Goal: Information Seeking & Learning: Learn about a topic

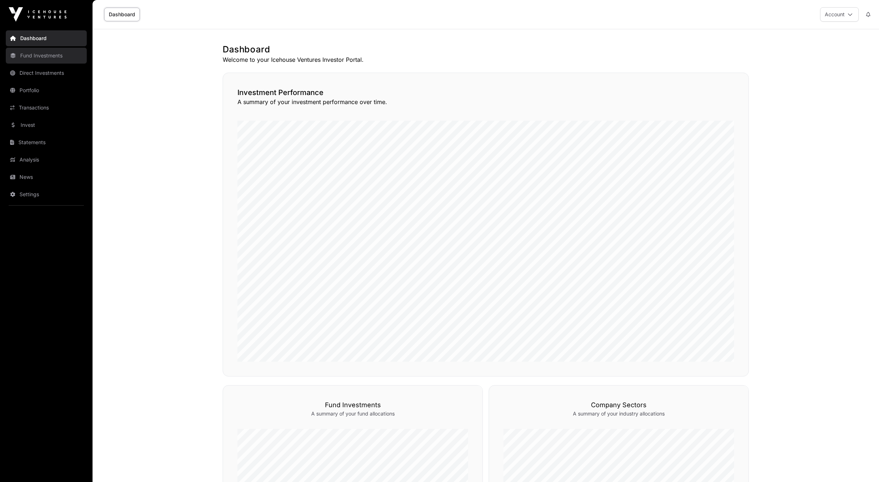
click at [44, 54] on link "Fund Investments" at bounding box center [46, 56] width 81 height 16
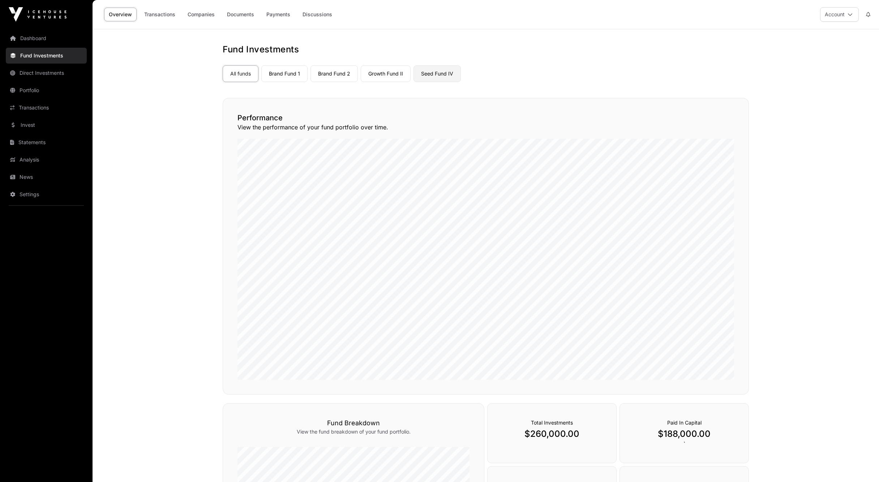
click at [436, 70] on link "Seed Fund IV" at bounding box center [437, 73] width 47 height 17
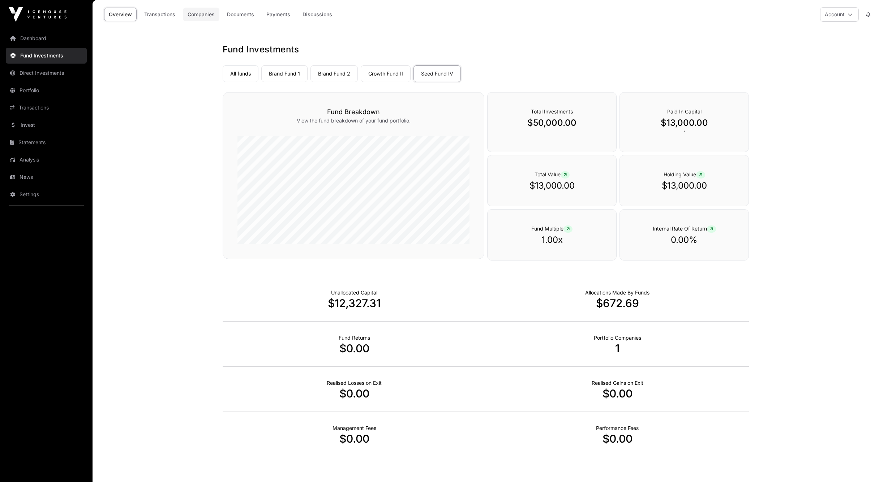
click at [200, 15] on link "Companies" at bounding box center [201, 15] width 37 height 14
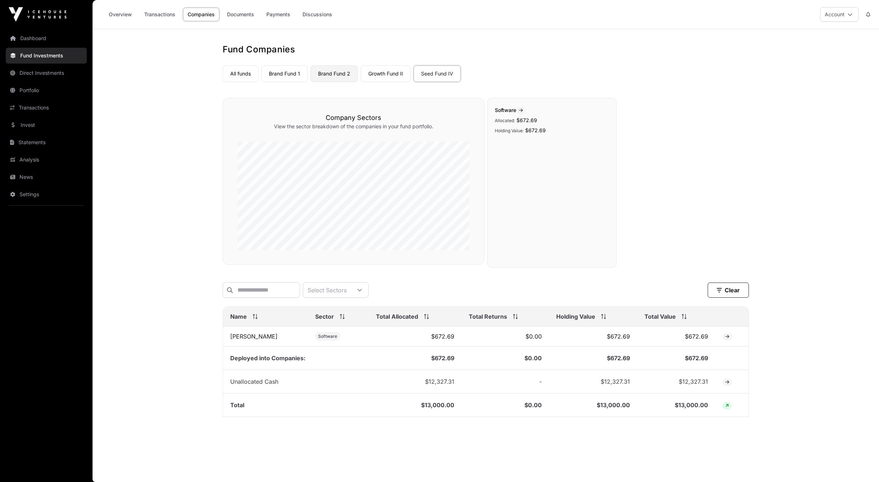
click at [345, 78] on link "Brand Fund 2" at bounding box center [334, 73] width 47 height 17
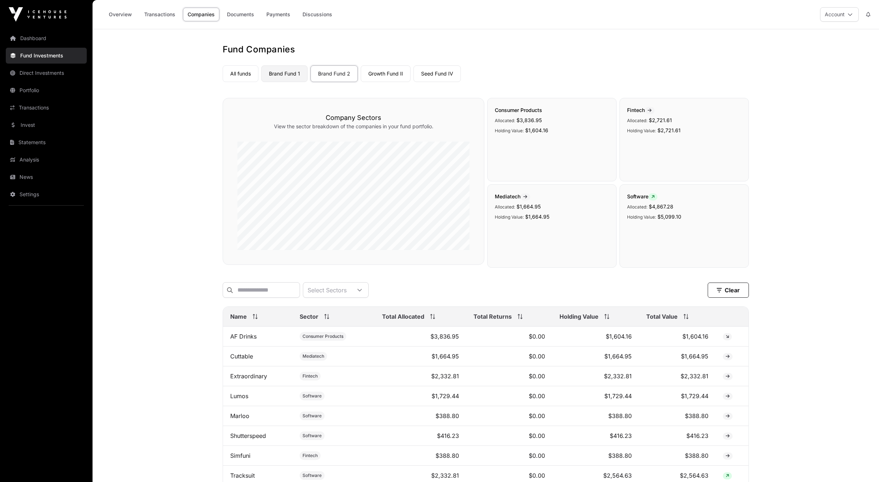
click at [286, 78] on link "Brand Fund 1" at bounding box center [284, 73] width 46 height 17
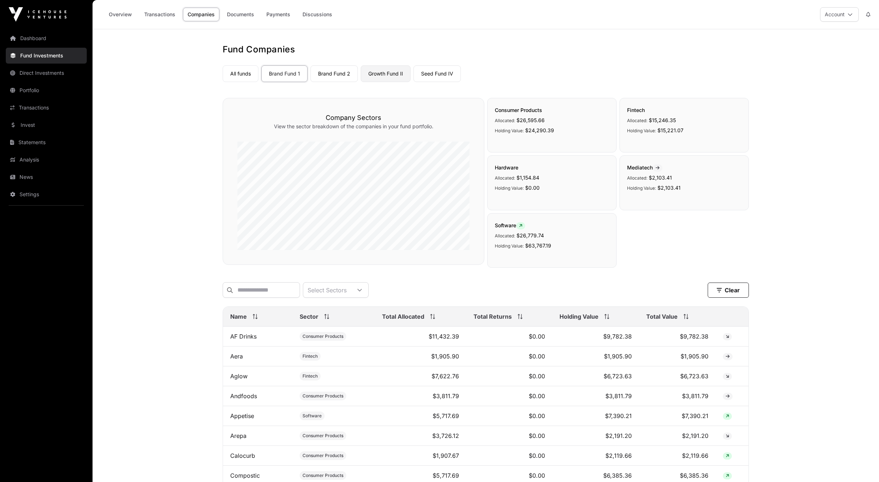
click at [385, 73] on link "Growth Fund II" at bounding box center [386, 73] width 50 height 17
